Goal: Information Seeking & Learning: Learn about a topic

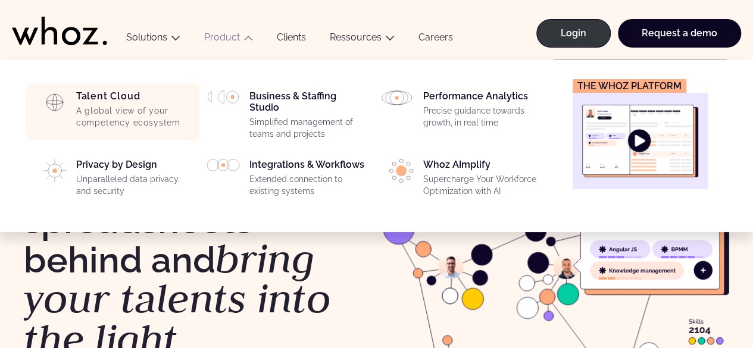
click at [141, 119] on p "A global view of your competency ecosystem" at bounding box center [134, 116] width 116 height 23
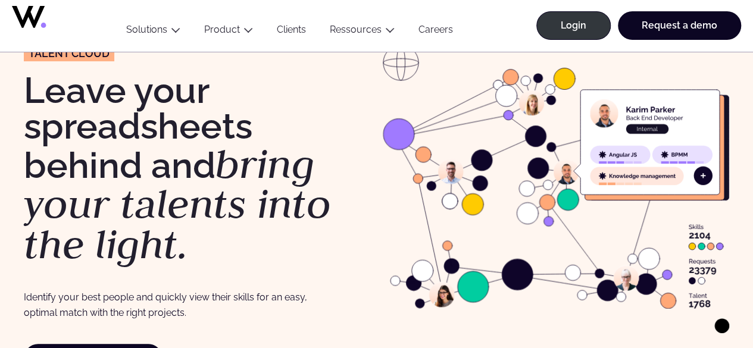
scroll to position [94, 0]
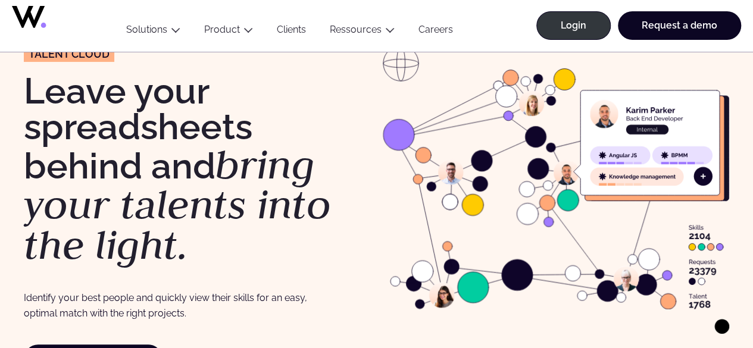
click at [704, 173] on image at bounding box center [556, 188] width 346 height 241
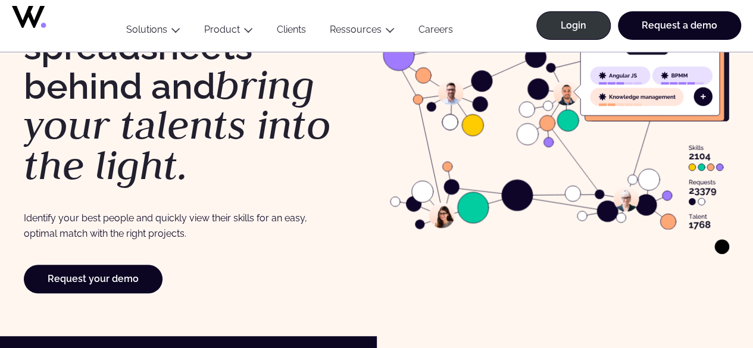
scroll to position [175, 0]
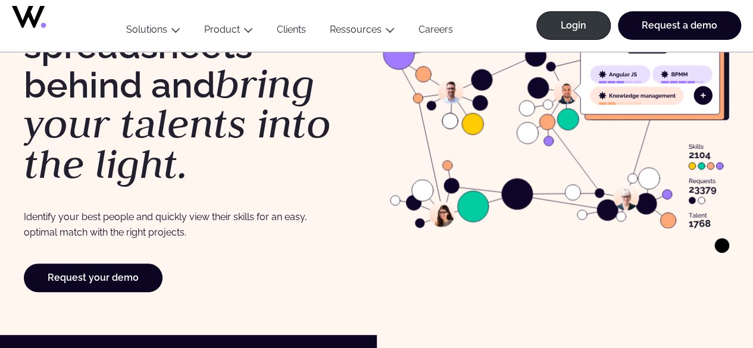
click at [440, 211] on image at bounding box center [556, 108] width 346 height 241
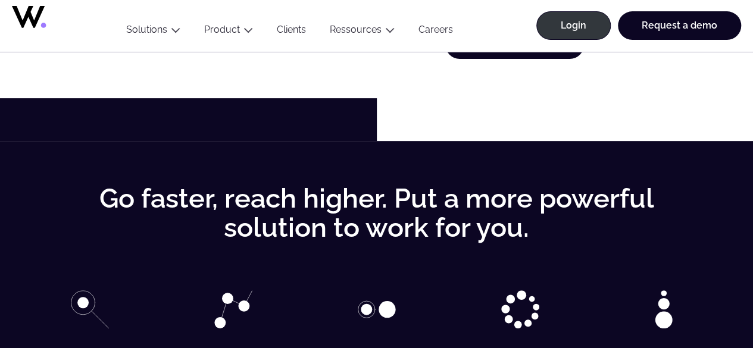
scroll to position [2439, 0]
